Goal: Find specific page/section: Find specific page/section

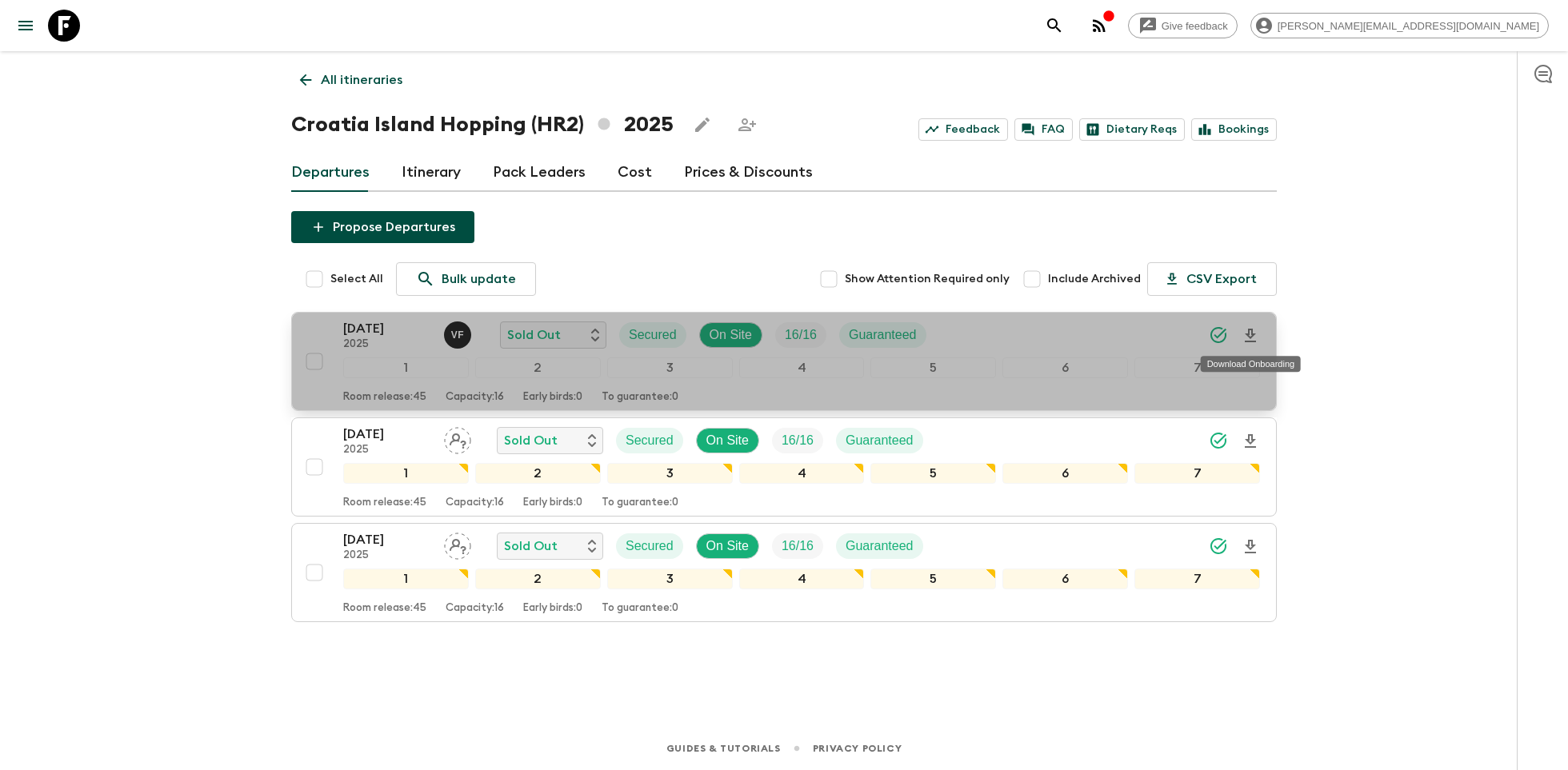
click at [1249, 334] on icon "Download Onboarding" at bounding box center [1251, 336] width 19 height 19
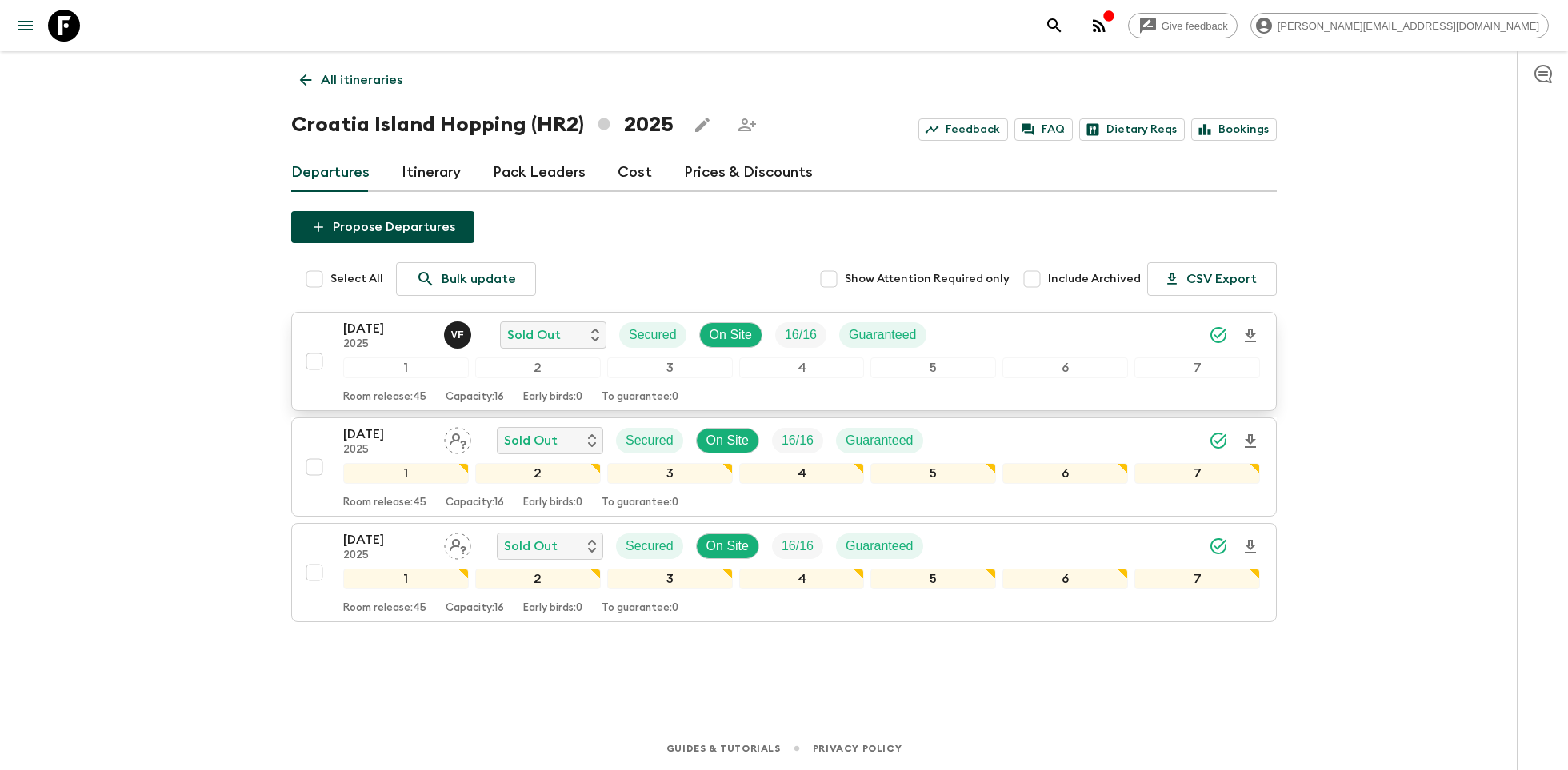
click at [66, 25] on icon at bounding box center [64, 26] width 32 height 32
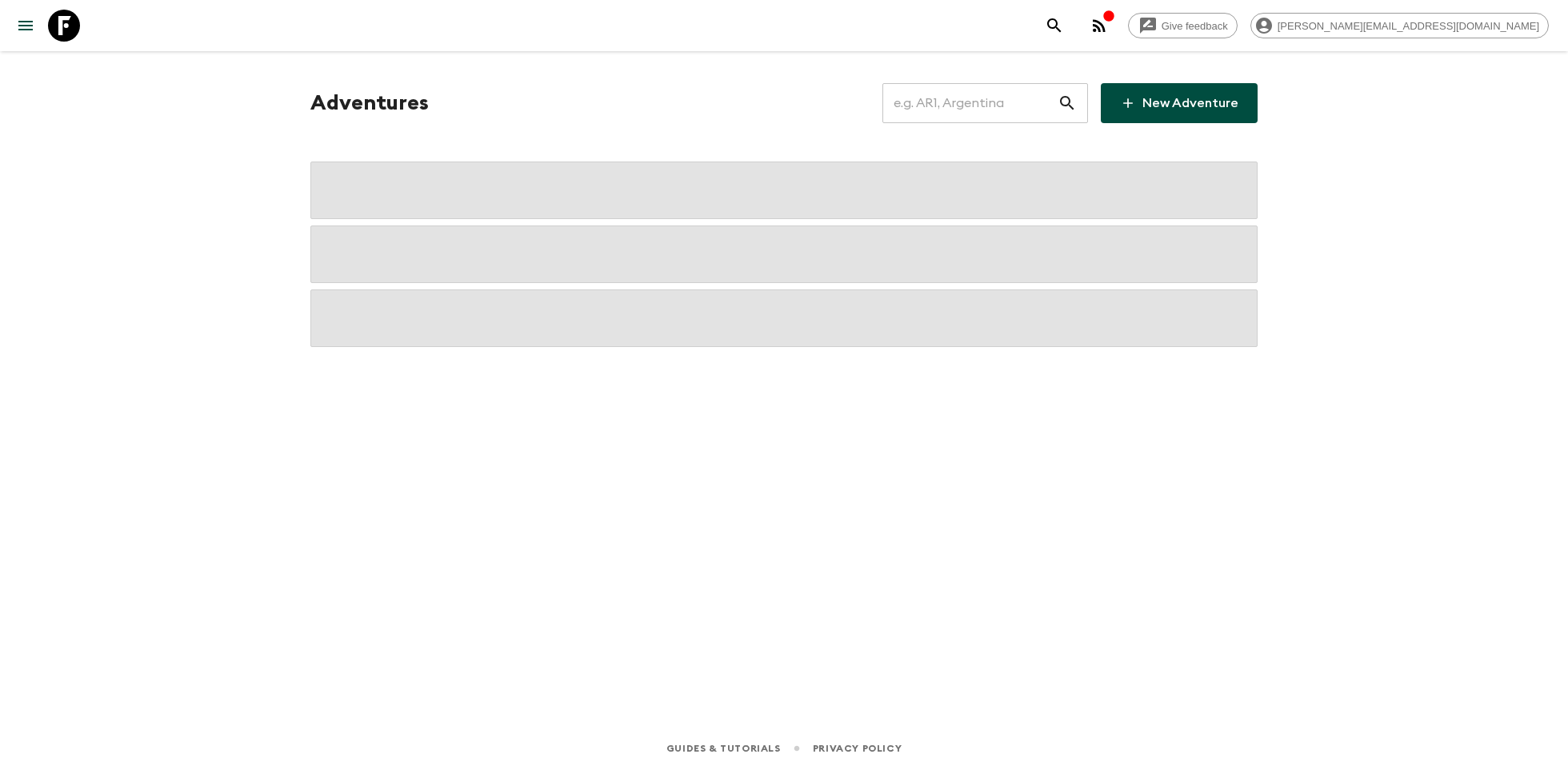
click at [948, 98] on input "text" at bounding box center [969, 103] width 175 height 45
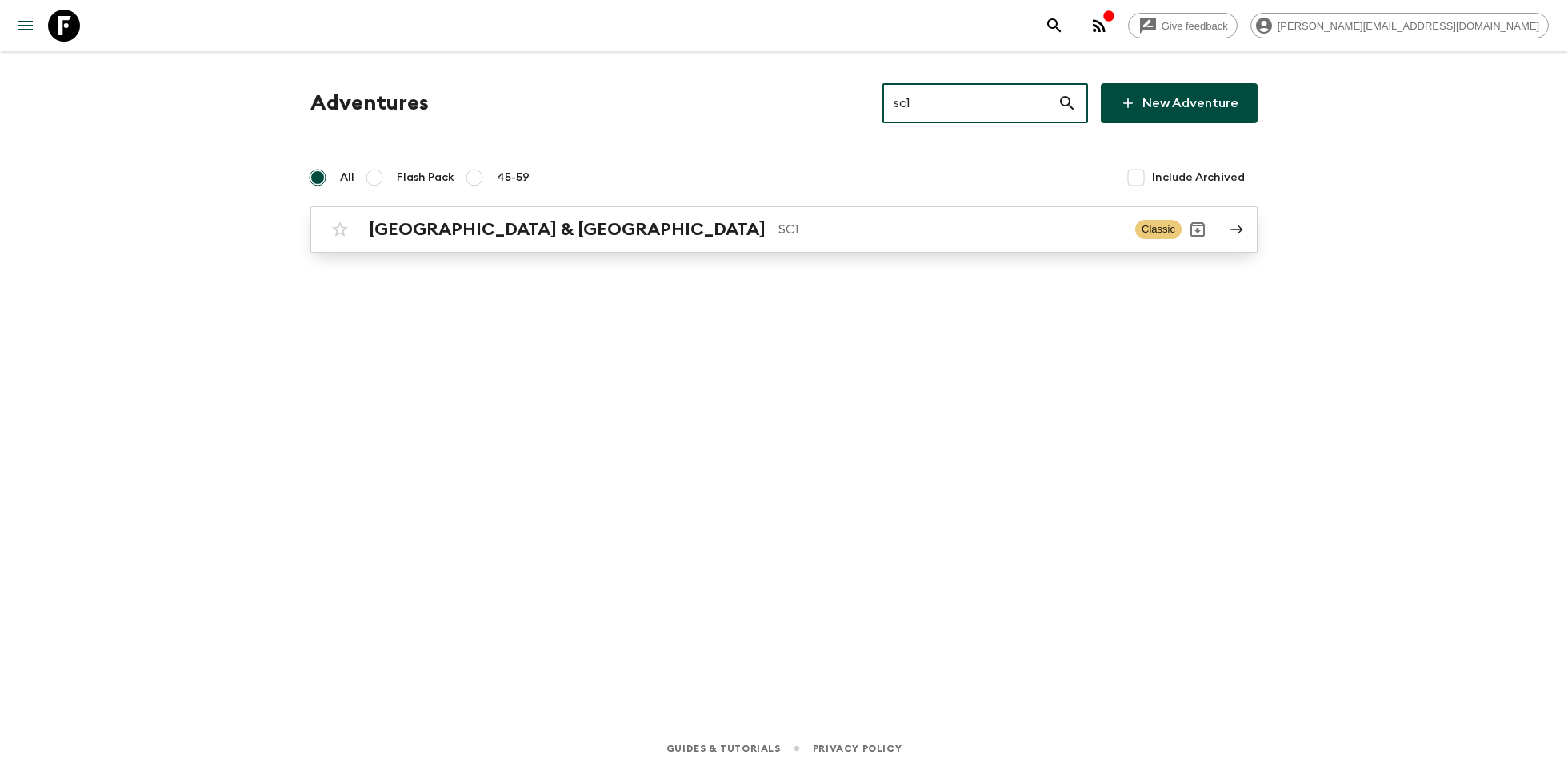
type input "sc1"
click at [778, 226] on p "SC1" at bounding box center [950, 230] width 344 height 19
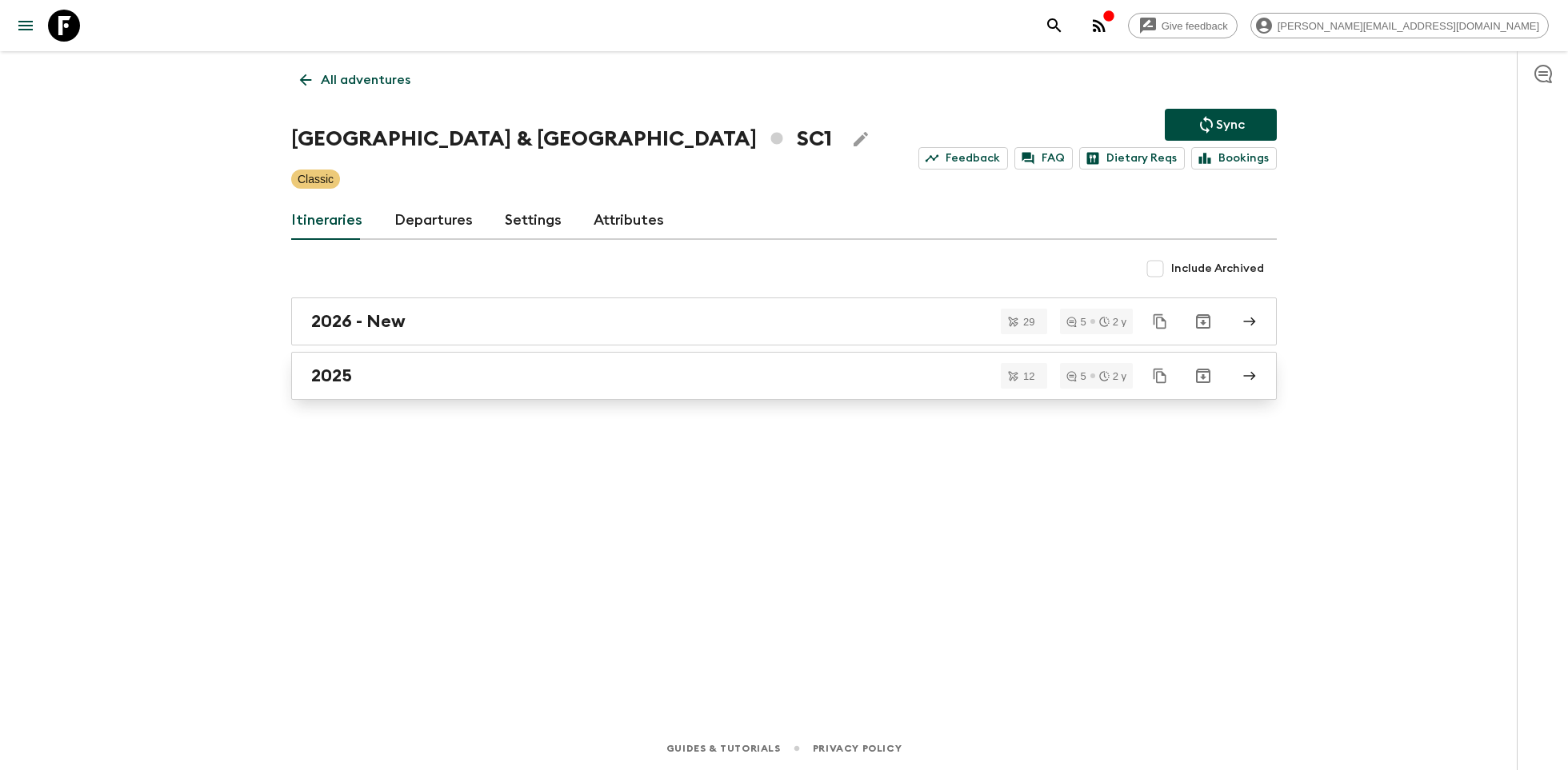
click at [437, 366] on div "2025" at bounding box center [769, 376] width 915 height 21
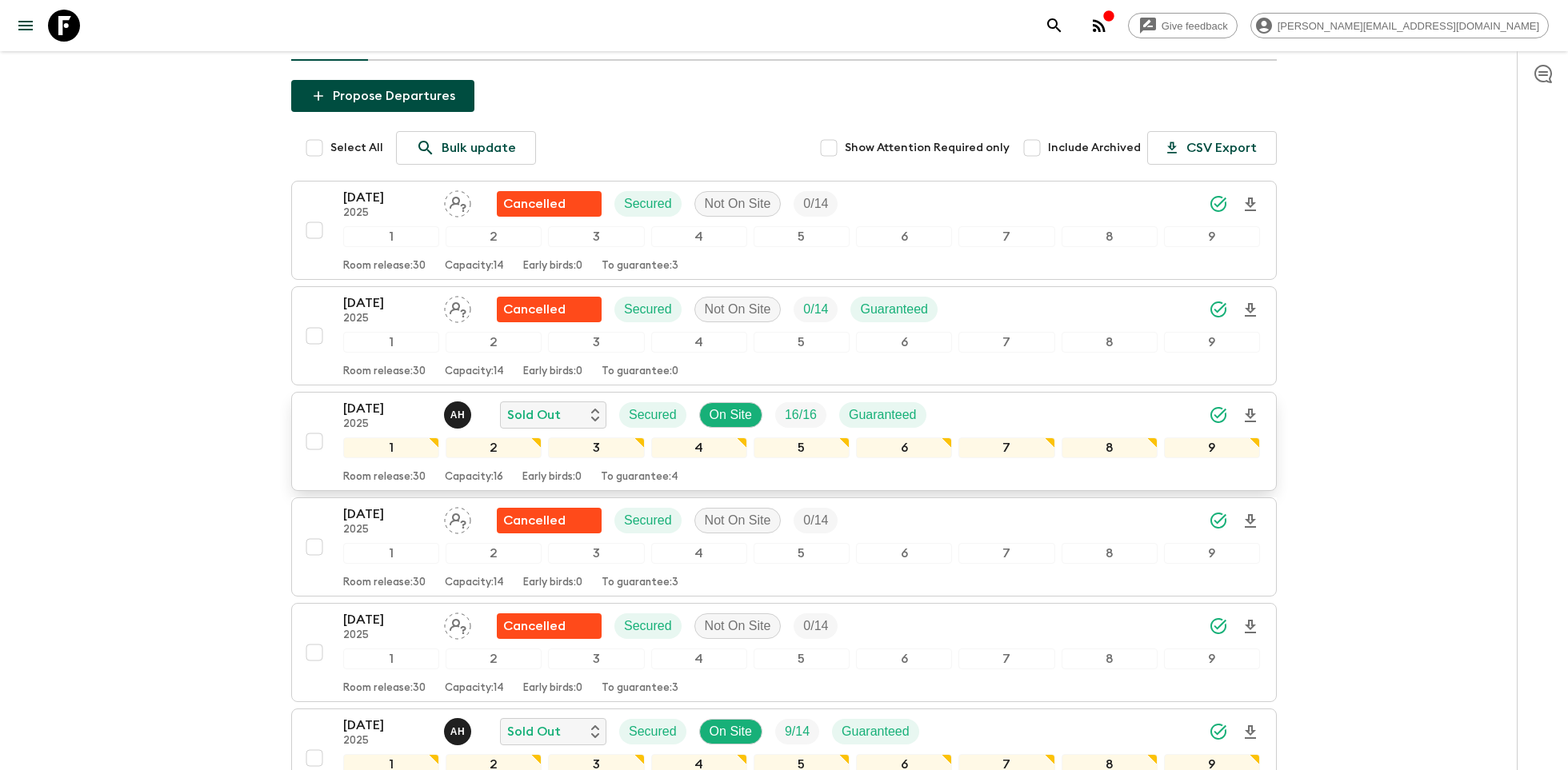
scroll to position [134, 0]
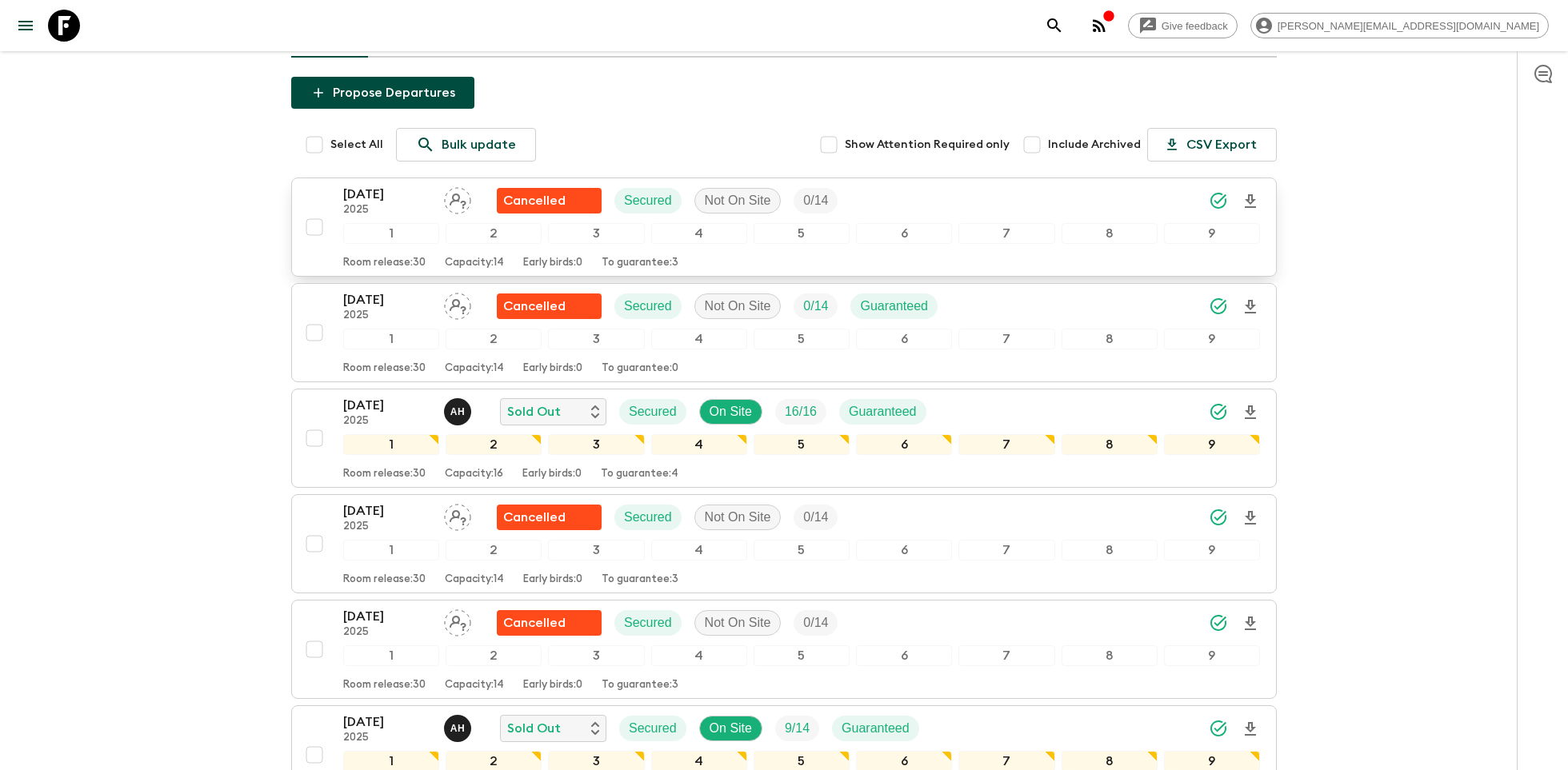
click at [319, 223] on input "checkbox" at bounding box center [314, 228] width 32 height 32
checkbox input "true"
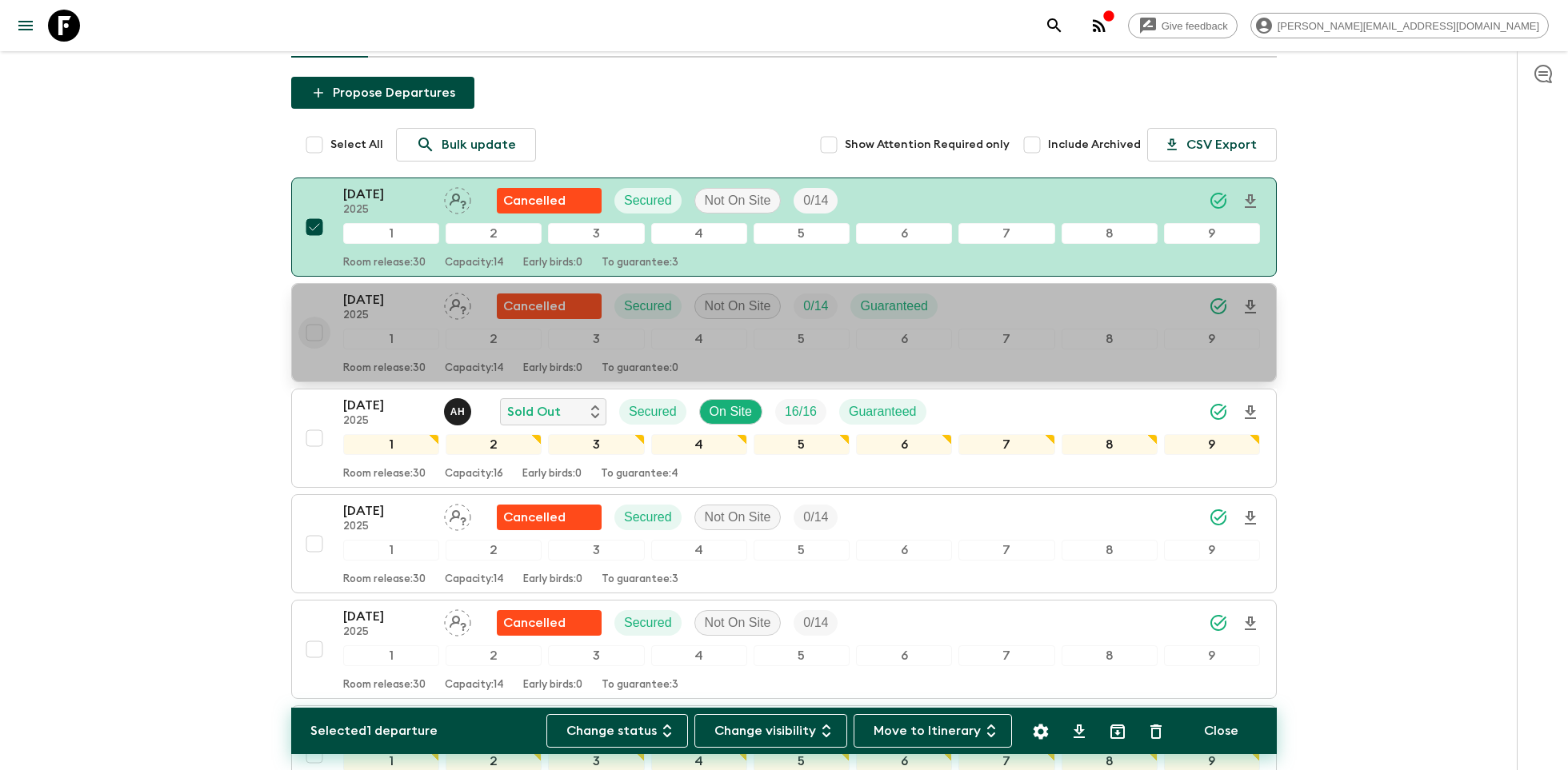
click at [317, 326] on input "checkbox" at bounding box center [314, 333] width 32 height 32
checkbox input "true"
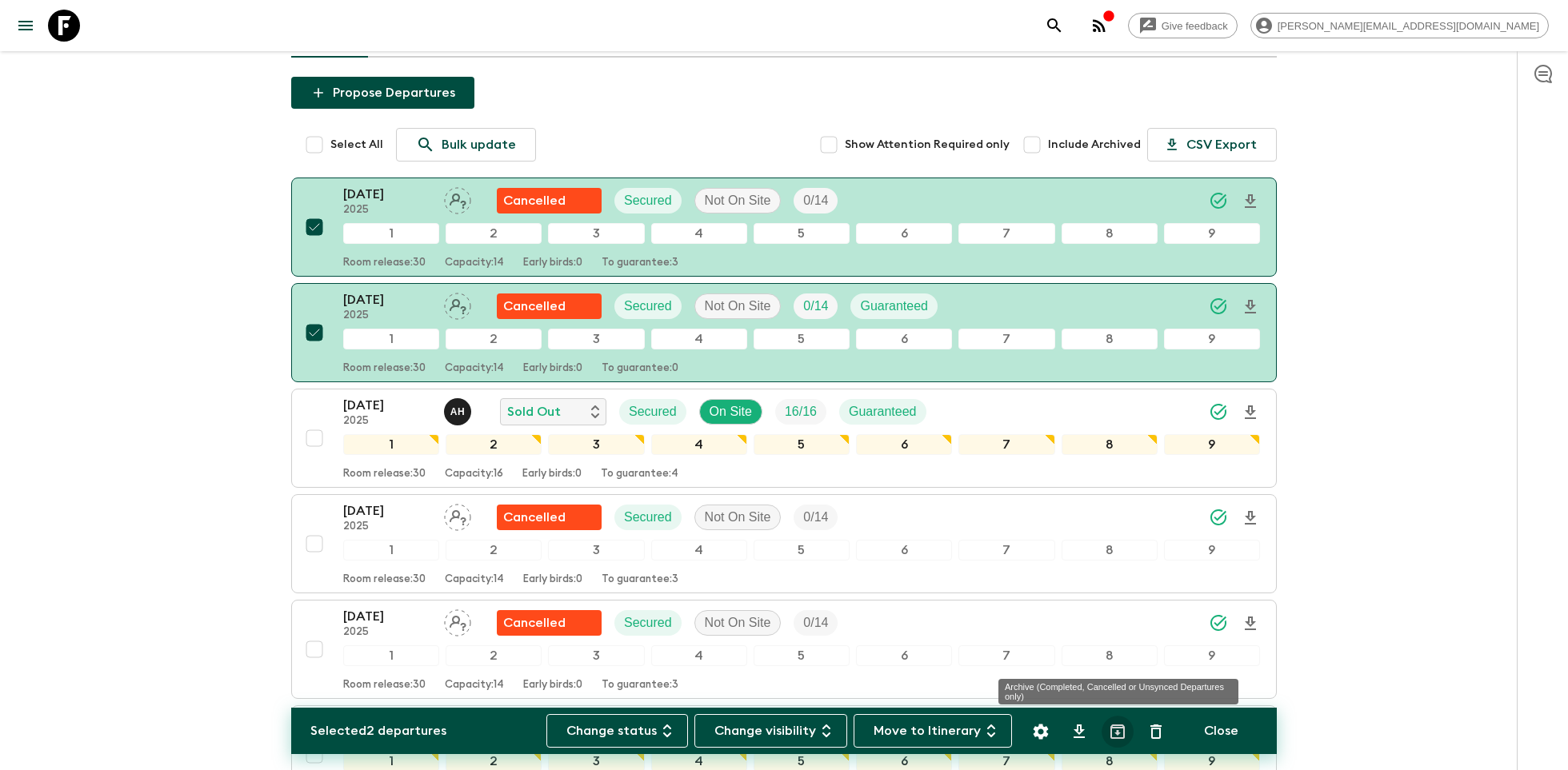
click at [1118, 733] on icon "Archive (Completed, Cancelled or Unsynced Departures only)" at bounding box center [1118, 732] width 15 height 15
checkbox input "false"
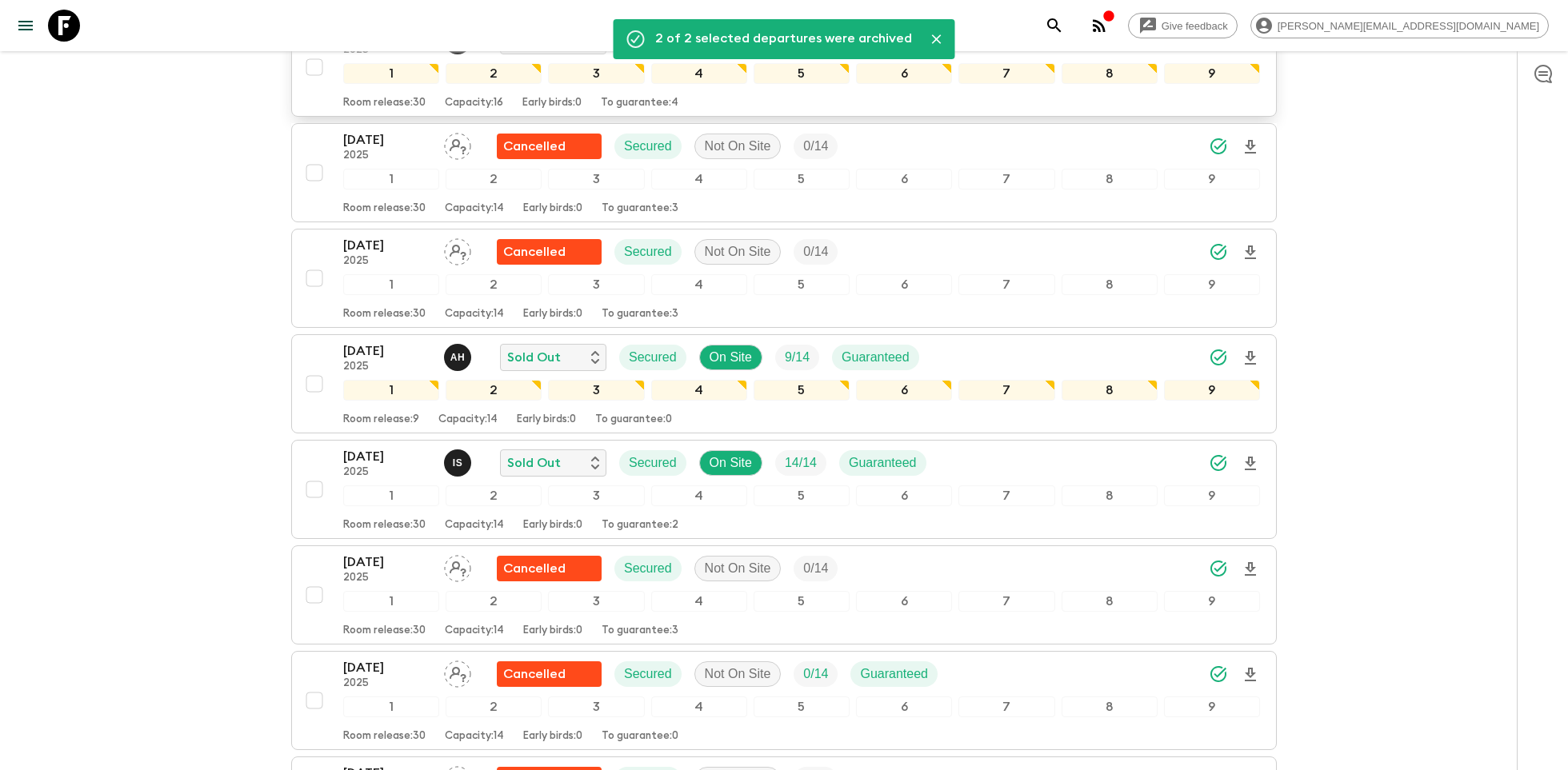
scroll to position [339, 0]
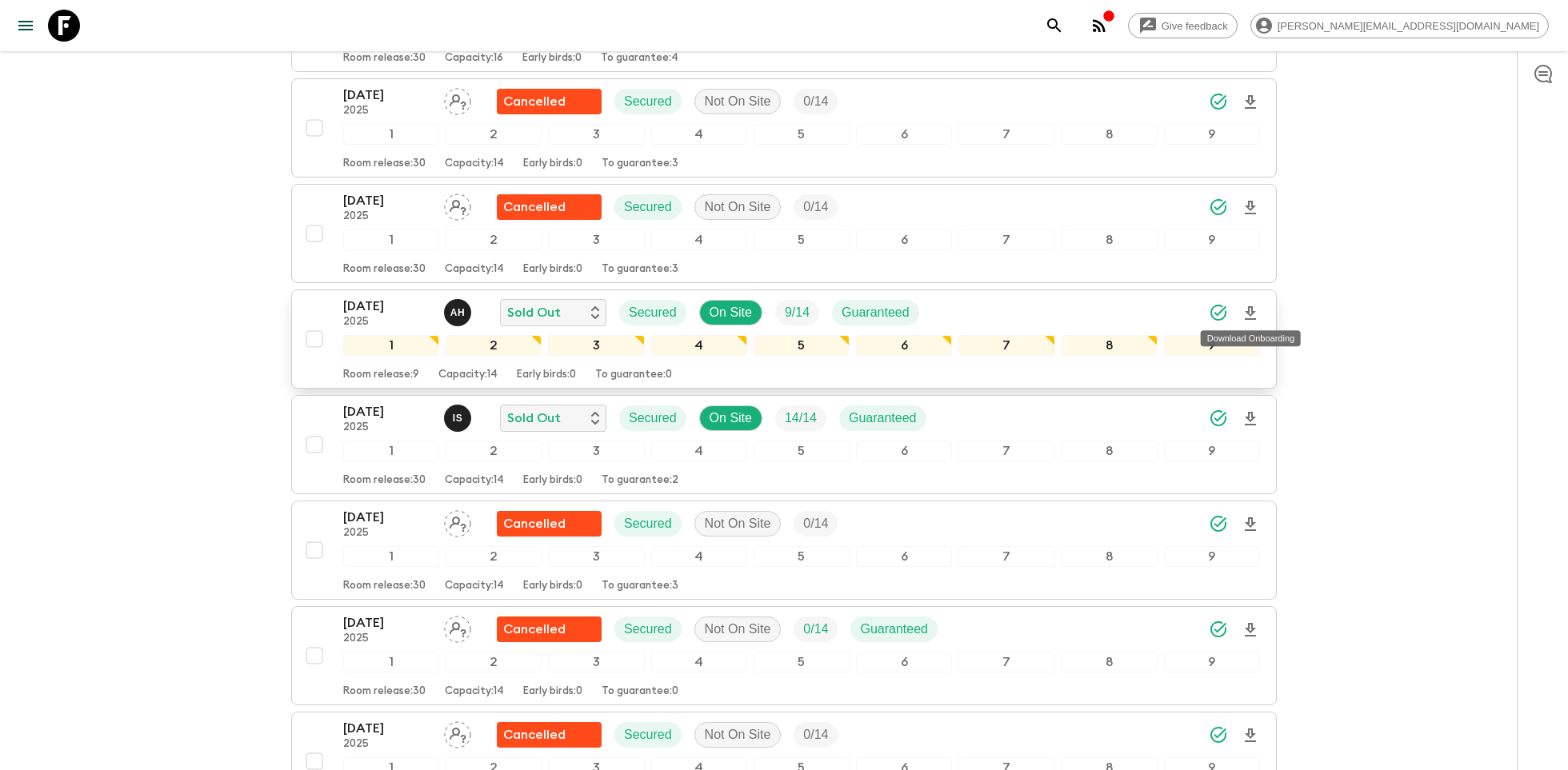
click at [1250, 309] on icon "Download Onboarding" at bounding box center [1251, 313] width 19 height 19
